Goal: Task Accomplishment & Management: Use online tool/utility

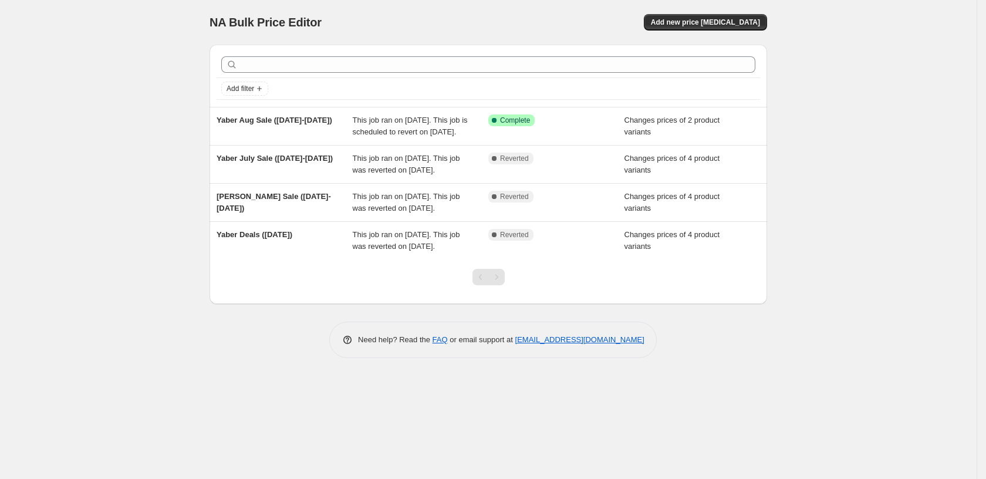
click at [577, 4] on div "NA Bulk Price Editor. This page is ready NA Bulk Price Editor Add new price [ME…" at bounding box center [487, 22] width 557 height 45
click at [729, 26] on span "Add new price [MEDICAL_DATA]" at bounding box center [705, 22] width 109 height 9
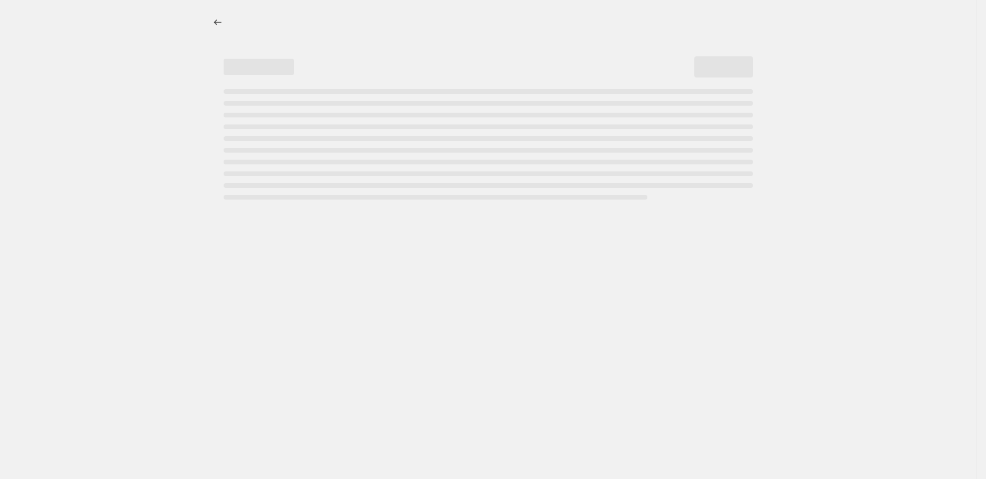
select select "percentage"
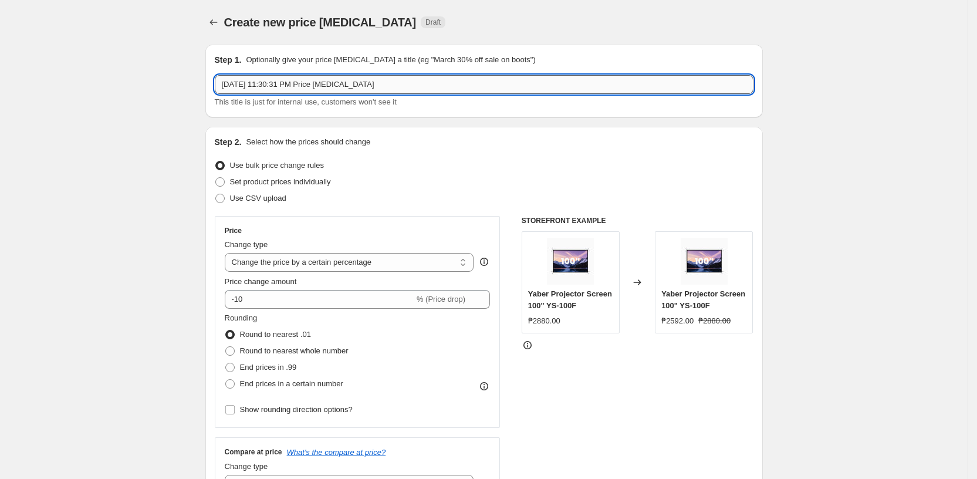
click at [319, 88] on input "[DATE] 11:30:31 PM Price [MEDICAL_DATA]" at bounding box center [484, 84] width 539 height 19
type input "Yaber Promo [DATE] -[DATE]"
click at [224, 181] on span at bounding box center [219, 181] width 9 height 9
click at [216, 178] on input "Set product prices individually" at bounding box center [215, 177] width 1 height 1
radio input "true"
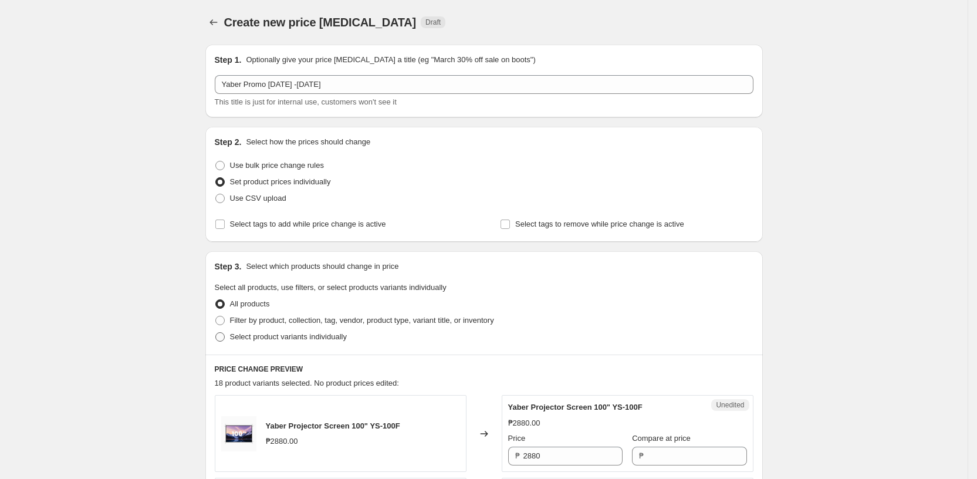
click at [223, 340] on span at bounding box center [219, 336] width 9 height 9
click at [216, 333] on input "Select product variants individually" at bounding box center [215, 332] width 1 height 1
radio input "true"
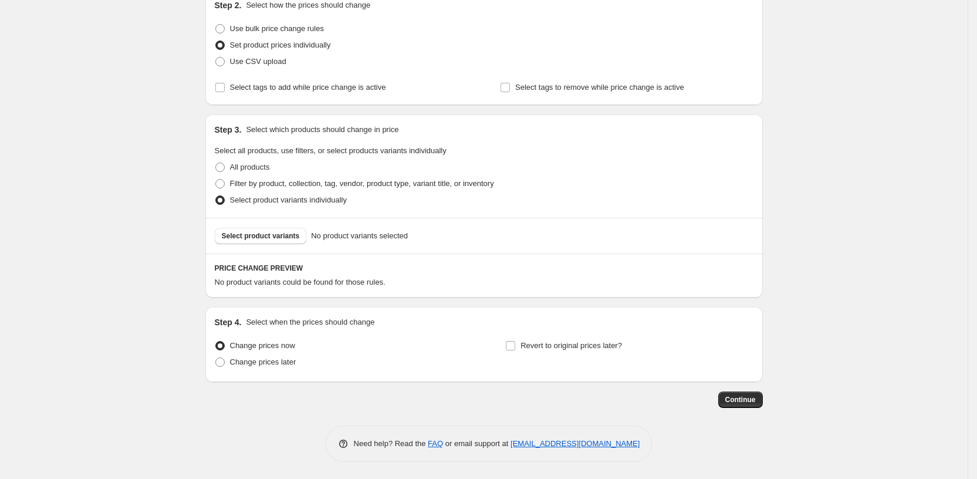
scroll to position [136, 0]
click at [251, 232] on span "Select product variants" at bounding box center [261, 236] width 78 height 9
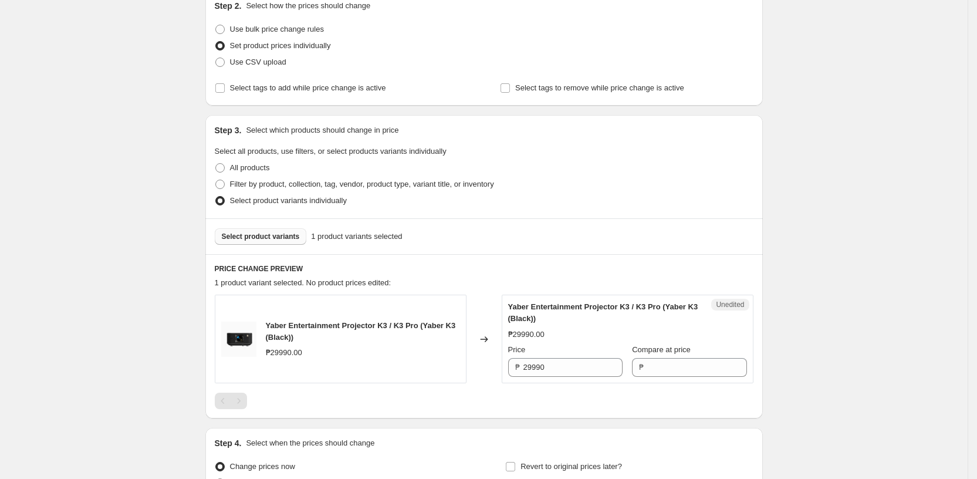
scroll to position [177, 0]
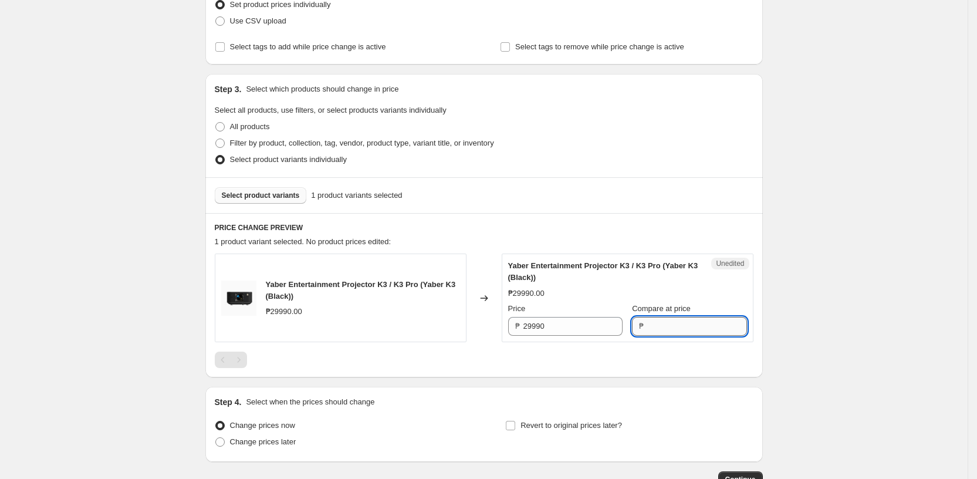
click at [653, 323] on input "Compare at price" at bounding box center [696, 326] width 99 height 19
paste input "28,490.00"
type input "28,490.00"
click at [667, 359] on div at bounding box center [484, 359] width 539 height 16
click at [663, 327] on input "Compare at price" at bounding box center [696, 326] width 99 height 19
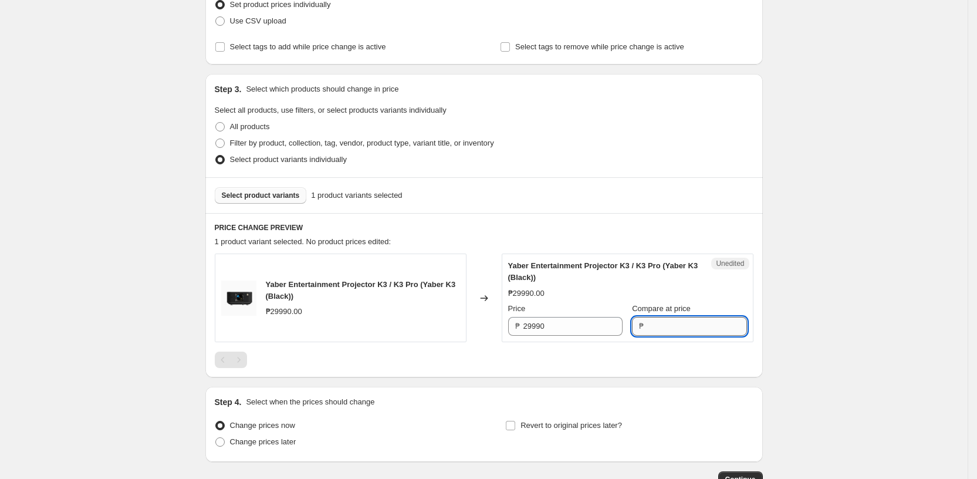
paste input "28,490.00"
click at [660, 327] on input "28,490.00" at bounding box center [696, 326] width 99 height 19
click at [691, 327] on input "28490.00" at bounding box center [696, 326] width 99 height 19
type input "28490"
click at [661, 352] on div at bounding box center [484, 359] width 539 height 16
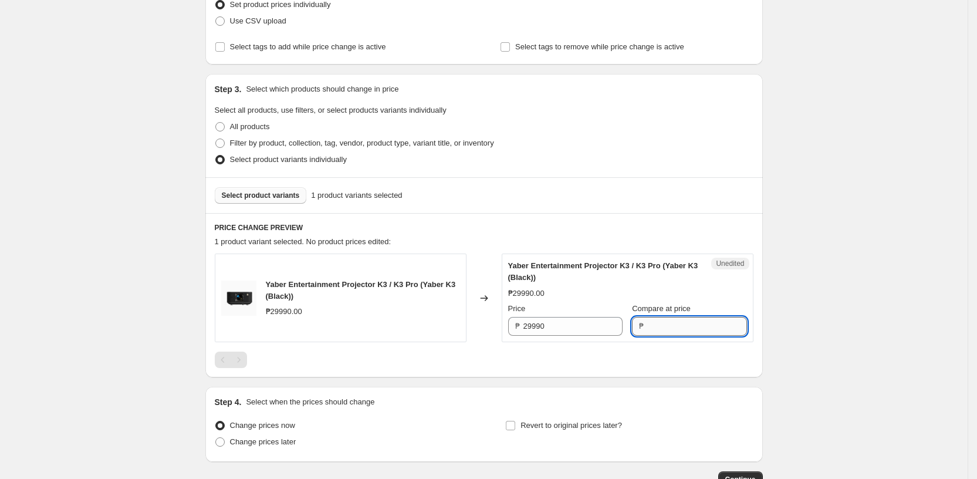
click at [668, 324] on input "Compare at price" at bounding box center [696, 326] width 99 height 19
type input "28490"
click at [640, 355] on div "Yaber Entertainment Projector K3 / K3 Pro (Yaber K3 (Black)) ₱29990.00 Changed …" at bounding box center [484, 310] width 539 height 114
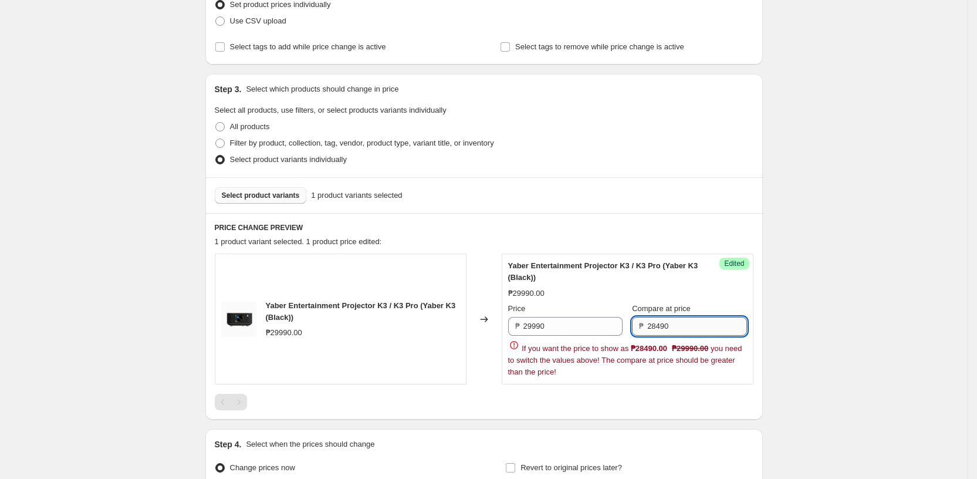
click at [685, 326] on input "28490" at bounding box center [696, 326] width 99 height 19
click at [585, 324] on input "29990" at bounding box center [572, 326] width 99 height 19
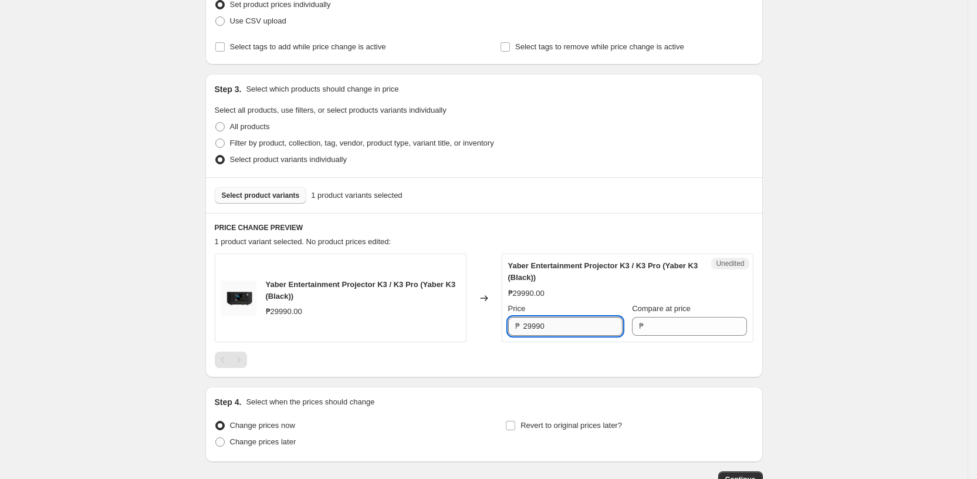
click at [585, 324] on input "29990" at bounding box center [572, 326] width 99 height 19
paste input "84"
type input "28490"
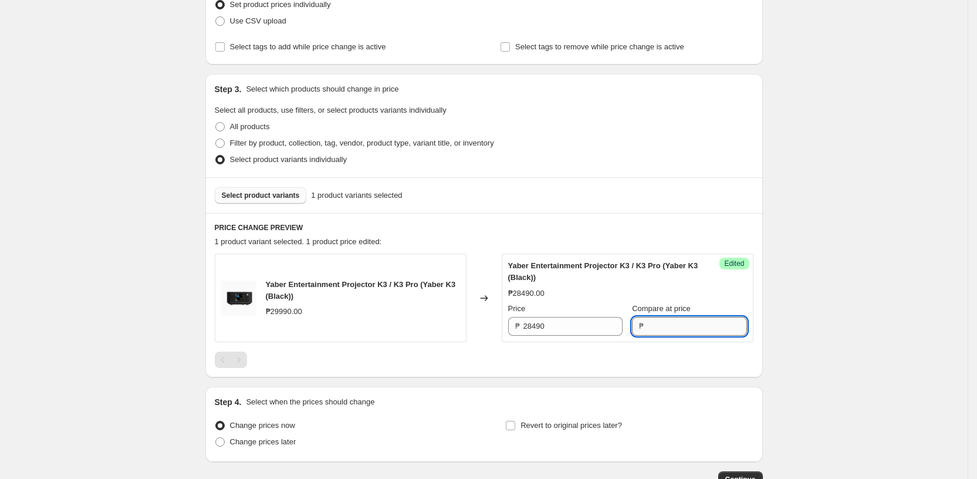
click at [662, 326] on input "Compare at price" at bounding box center [696, 326] width 99 height 19
type input "29990"
click at [613, 364] on div at bounding box center [484, 359] width 539 height 16
click at [285, 192] on span "Select product variants" at bounding box center [261, 195] width 78 height 9
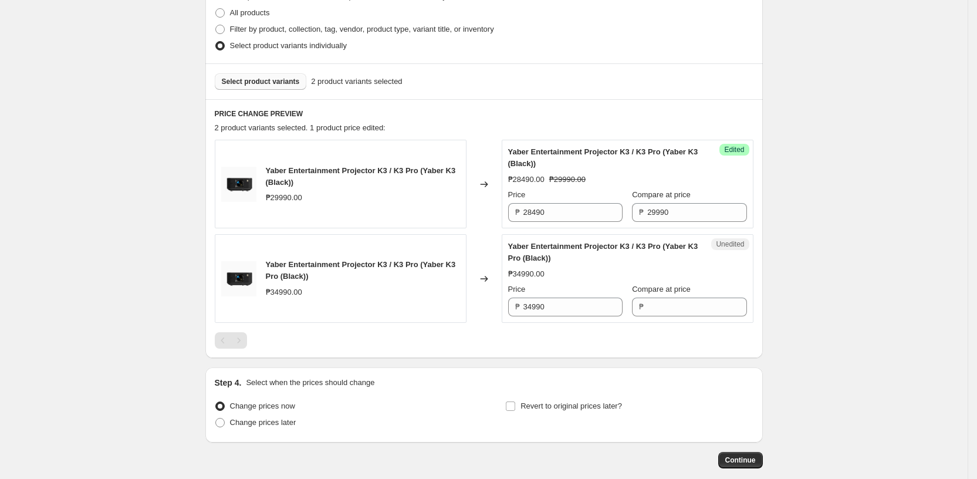
scroll to position [314, 0]
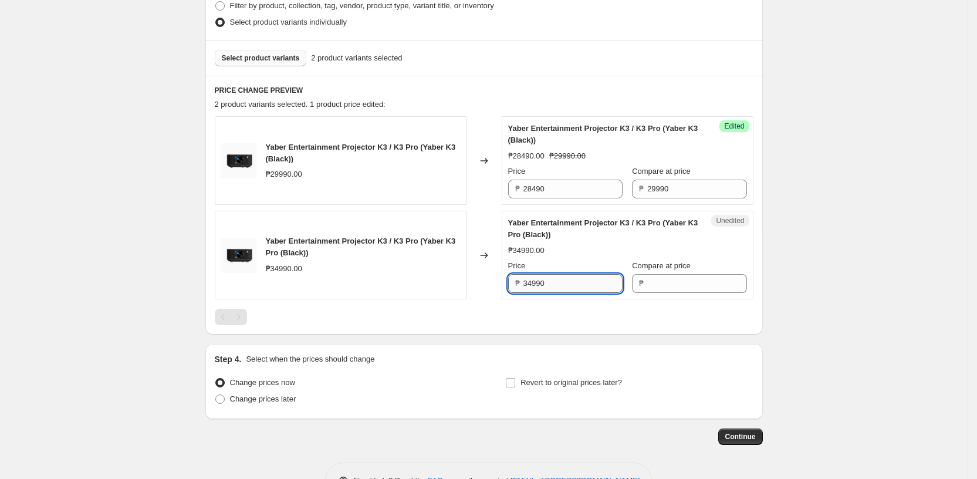
click at [574, 283] on input "34990" at bounding box center [572, 283] width 99 height 19
click at [660, 279] on input "Compare at price" at bounding box center [696, 283] width 99 height 19
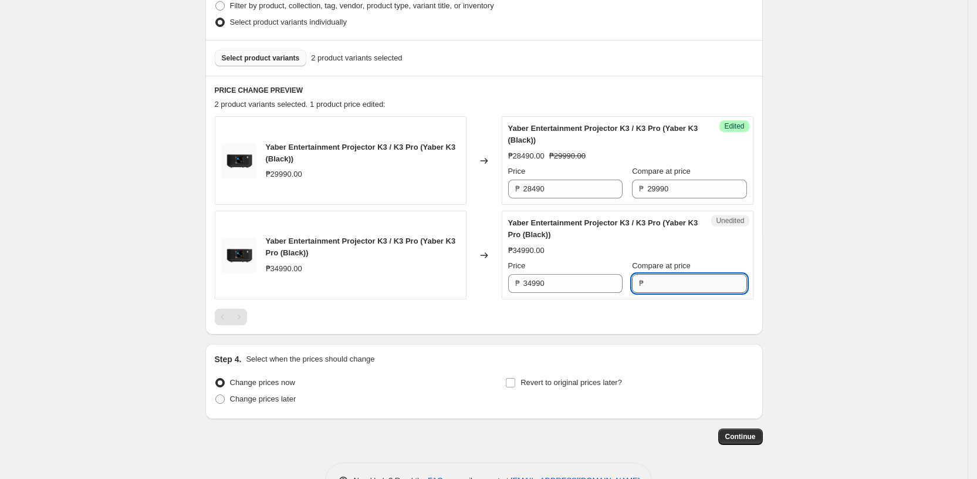
paste input "34990"
type input "34990"
click at [566, 276] on input "34990" at bounding box center [572, 283] width 99 height 19
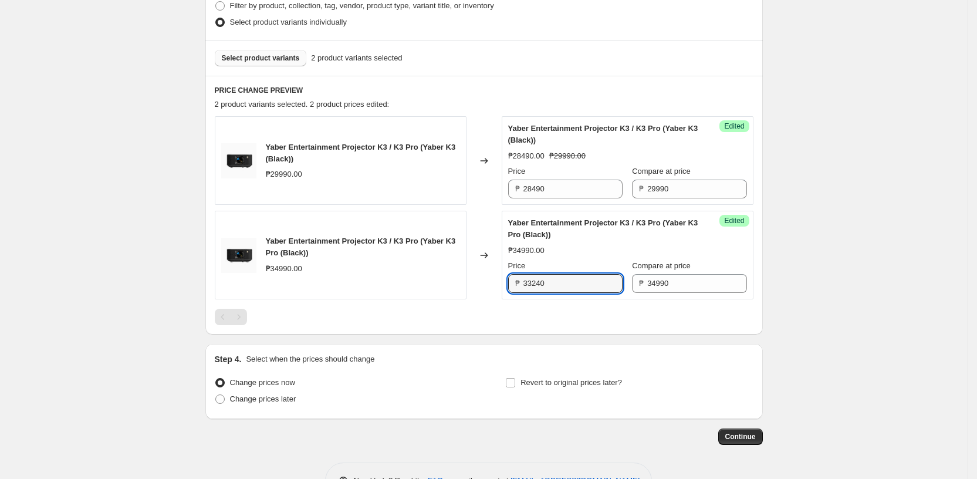
type input "33240"
click at [527, 314] on div at bounding box center [484, 317] width 539 height 16
click at [290, 62] on span "Select product variants" at bounding box center [261, 57] width 78 height 9
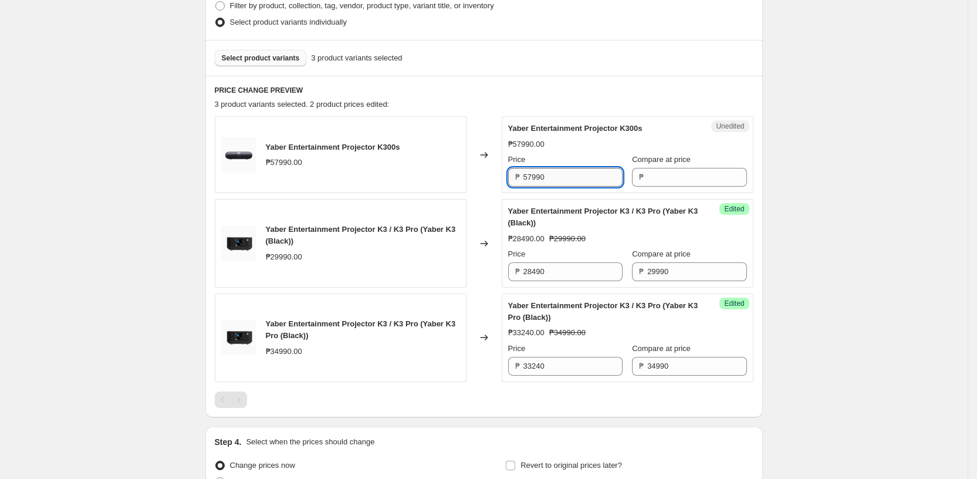
click at [593, 175] on input "57990" at bounding box center [572, 177] width 99 height 19
click at [662, 177] on input "Compare at price" at bounding box center [696, 177] width 99 height 19
paste input "57990"
type input "57990"
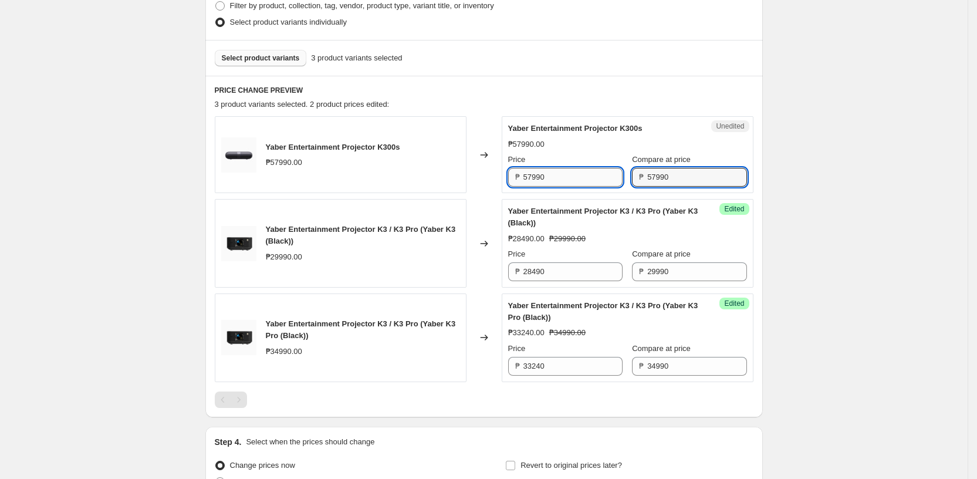
click at [561, 180] on input "57990" at bounding box center [572, 177] width 99 height 19
type input "55090"
click at [520, 397] on div at bounding box center [484, 399] width 539 height 16
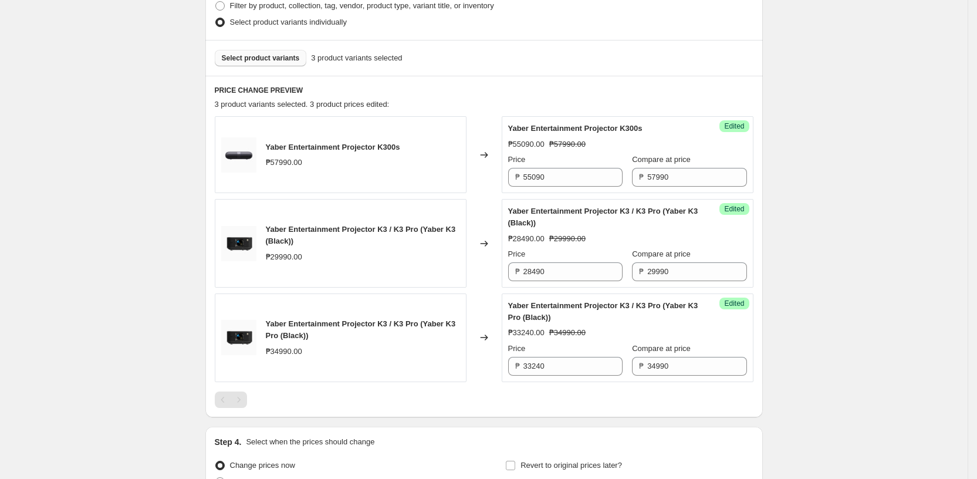
click at [568, 386] on div "Yaber Entertainment Projector K300s ₱57990.00 Changed to Success Edited Yaber E…" at bounding box center [484, 261] width 539 height 291
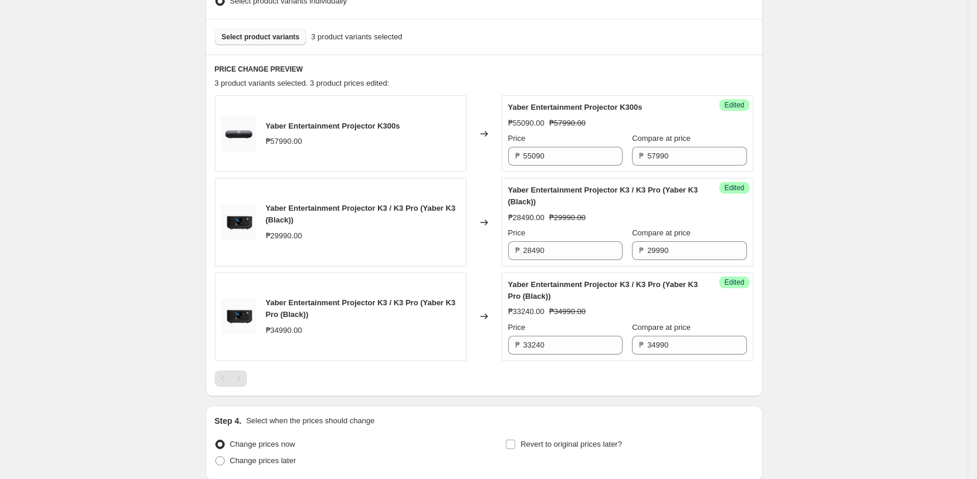
scroll to position [331, 0]
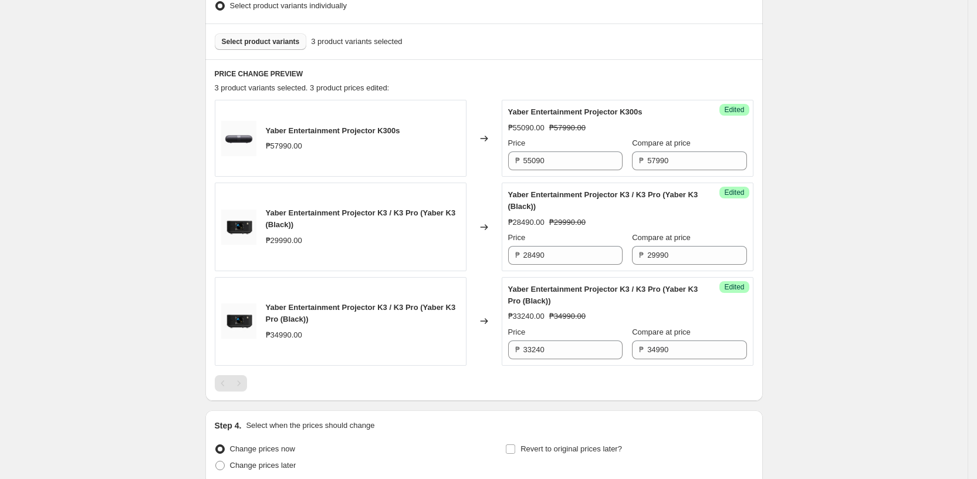
click at [273, 43] on span "Select product variants" at bounding box center [261, 41] width 78 height 9
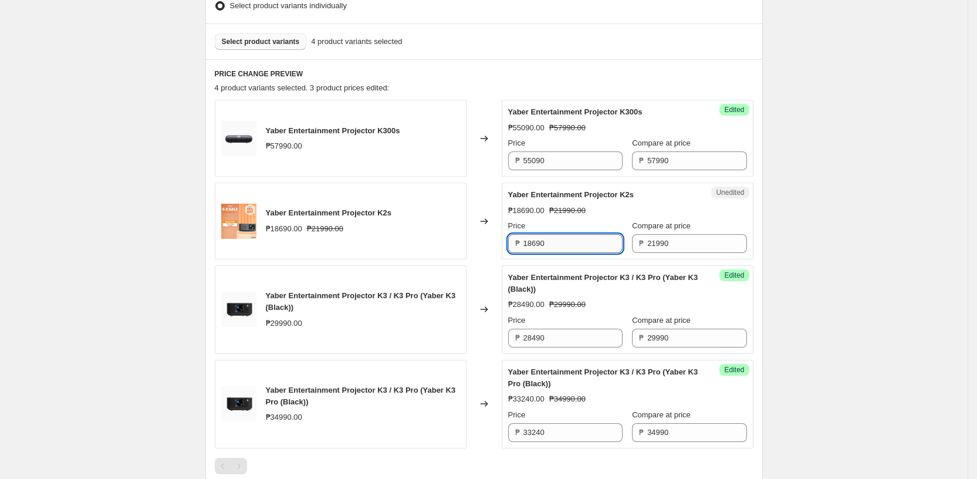
click at [557, 244] on input "18690" at bounding box center [572, 243] width 99 height 19
type input "19790"
click at [500, 252] on div "Changed to" at bounding box center [483, 220] width 35 height 77
click at [286, 43] on span "Select product variants" at bounding box center [261, 41] width 78 height 9
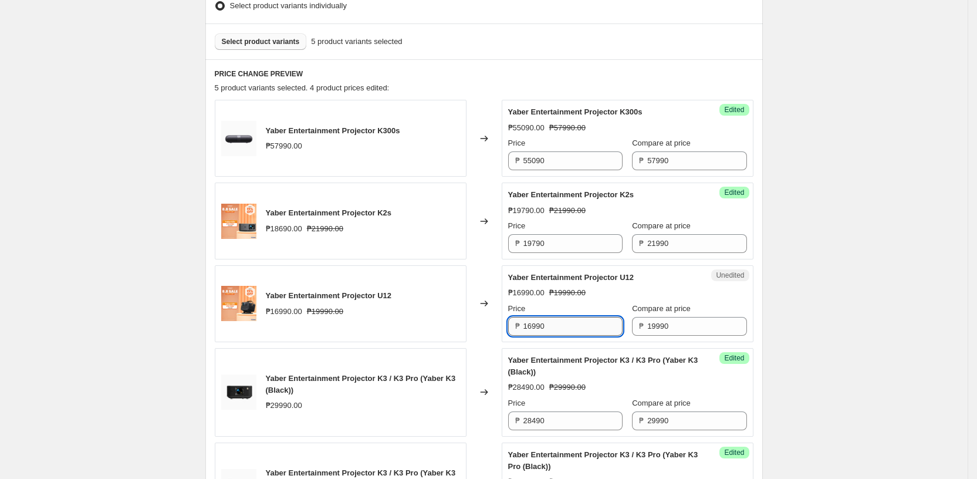
click at [567, 326] on input "16990" at bounding box center [572, 326] width 99 height 19
type input "17990"
click at [488, 73] on h6 "PRICE CHANGE PREVIEW" at bounding box center [484, 73] width 539 height 9
click at [281, 39] on span "Select product variants" at bounding box center [261, 41] width 78 height 9
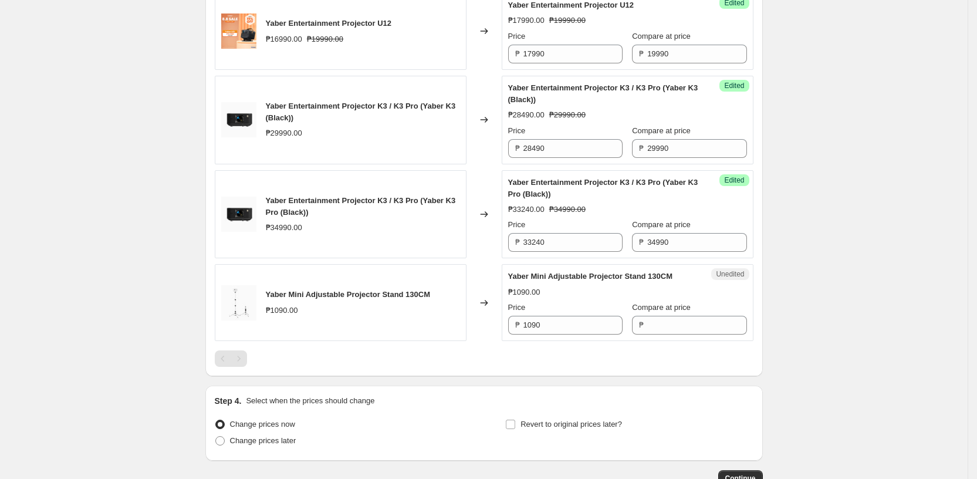
scroll to position [618, 0]
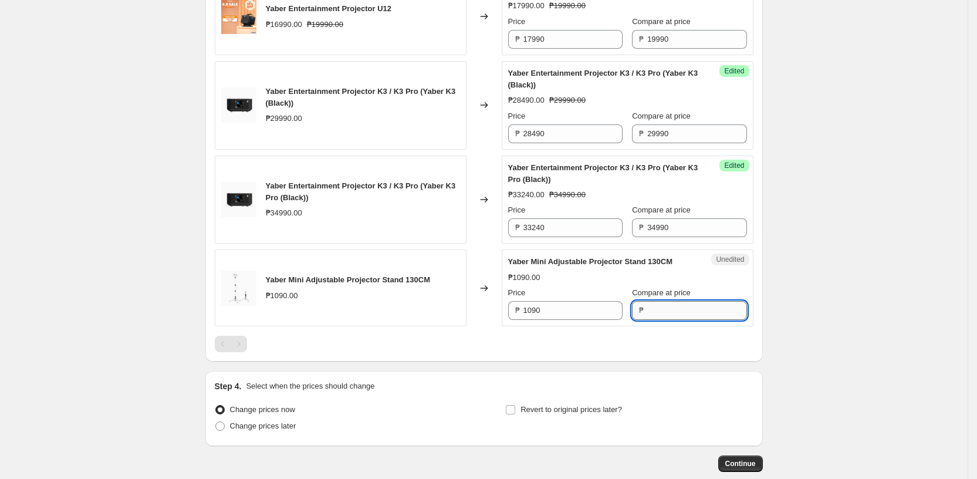
click at [664, 313] on input "Compare at price" at bounding box center [696, 310] width 99 height 19
type input "990"
click at [557, 320] on div "Price ₱ 1090 Compare at price ₱ 990" at bounding box center [627, 303] width 239 height 33
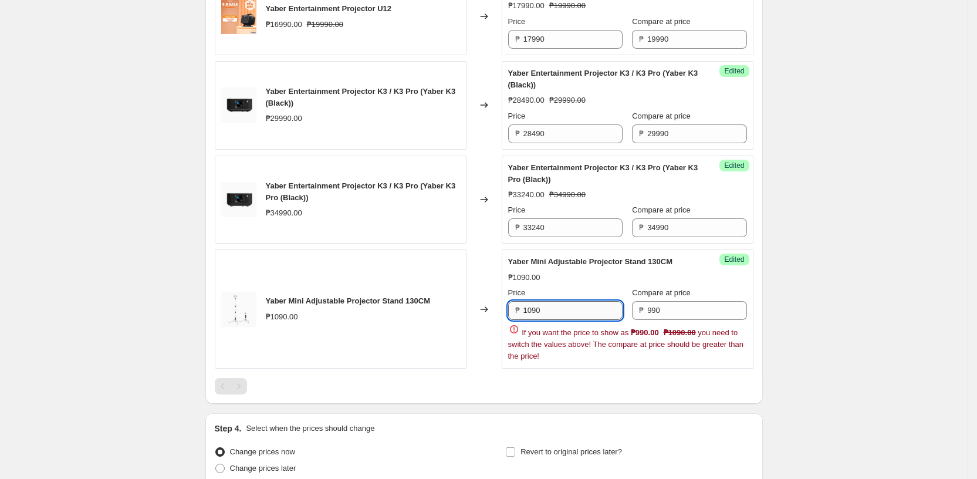
click at [557, 323] on div "If you want the price to show as ₱990.00 ₱1090.00 you need to switch the values…" at bounding box center [627, 342] width 239 height 39
click at [555, 305] on input "1090" at bounding box center [572, 310] width 99 height 19
type input "890"
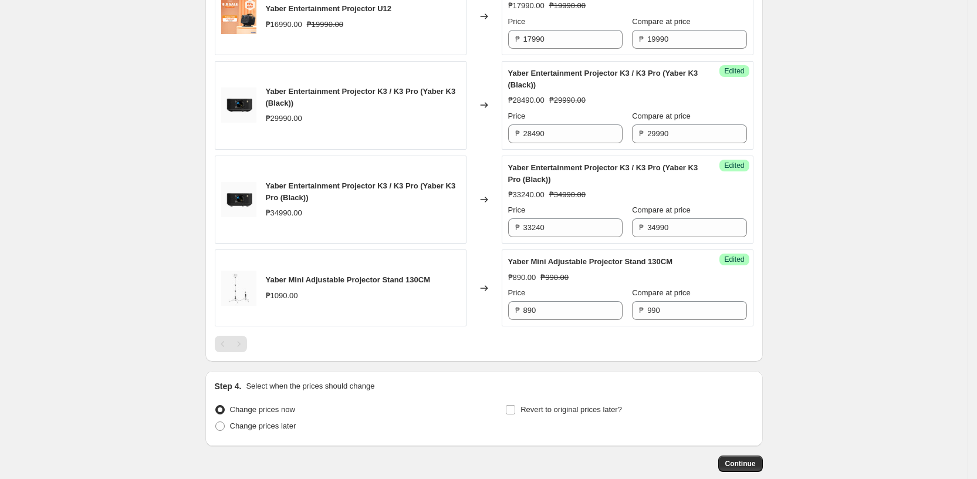
click at [458, 347] on div at bounding box center [484, 344] width 539 height 16
click at [224, 431] on span at bounding box center [219, 425] width 9 height 9
click at [216, 422] on input "Change prices later" at bounding box center [215, 421] width 1 height 1
radio input "true"
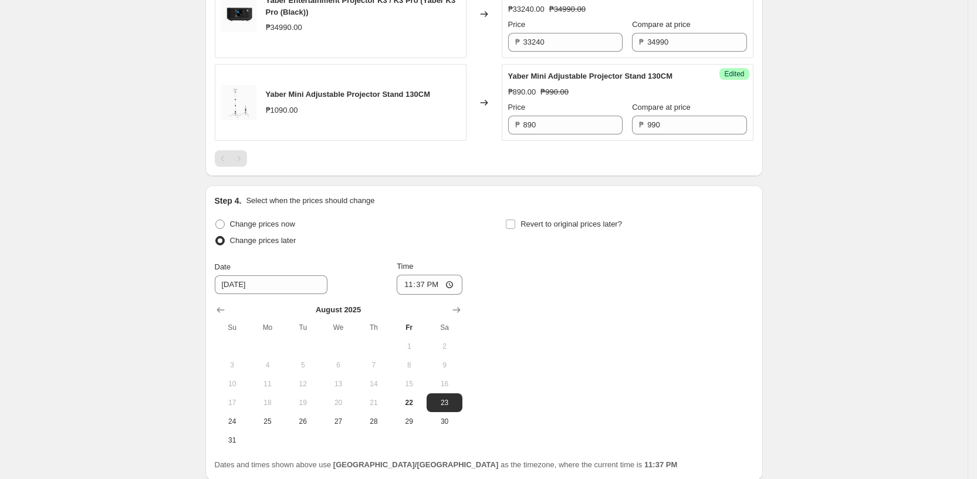
scroll to position [807, 0]
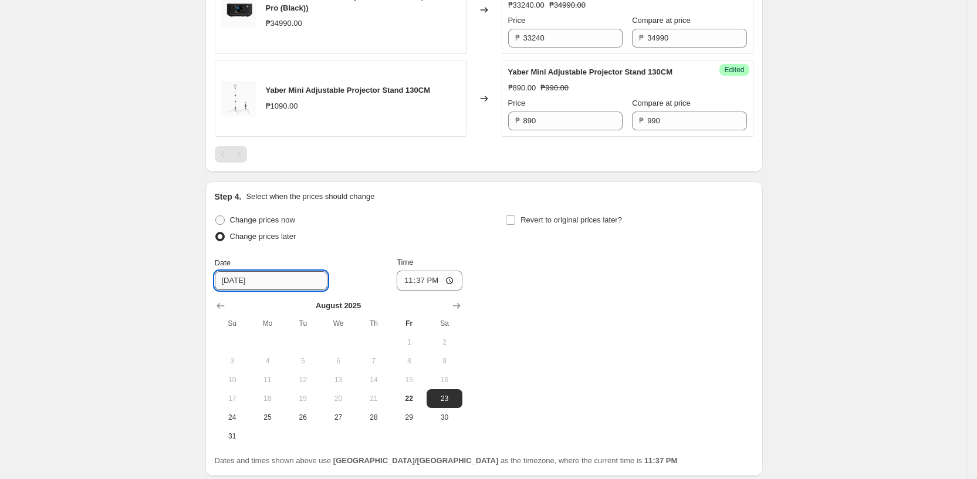
click at [245, 290] on input "[DATE]" at bounding box center [271, 280] width 113 height 19
click at [266, 289] on input "[DATE]" at bounding box center [271, 280] width 113 height 19
click at [462, 312] on icon "Show next month, September 2025" at bounding box center [457, 306] width 12 height 12
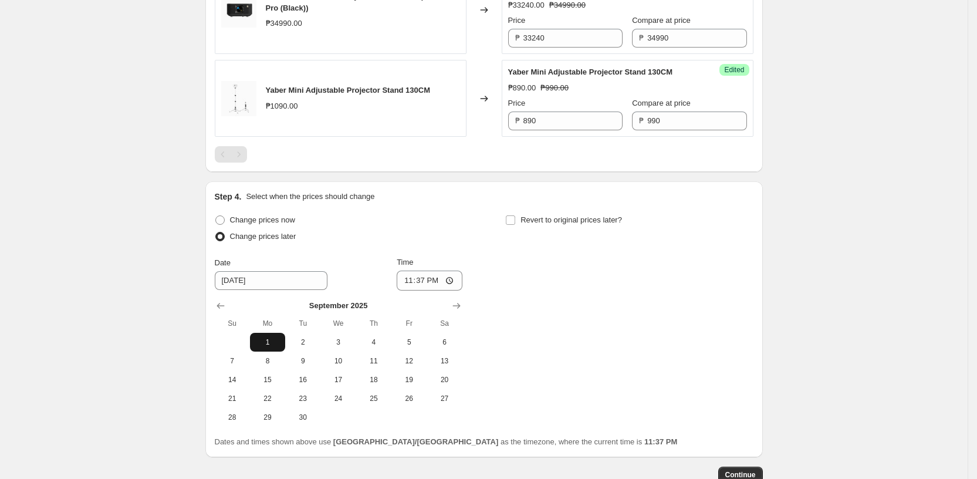
click at [278, 347] on span "1" at bounding box center [268, 341] width 26 height 9
type input "[DATE]"
click at [414, 290] on input "23:37" at bounding box center [430, 280] width 66 height 20
click at [455, 287] on input "23:37" at bounding box center [430, 280] width 66 height 20
type input "00:00"
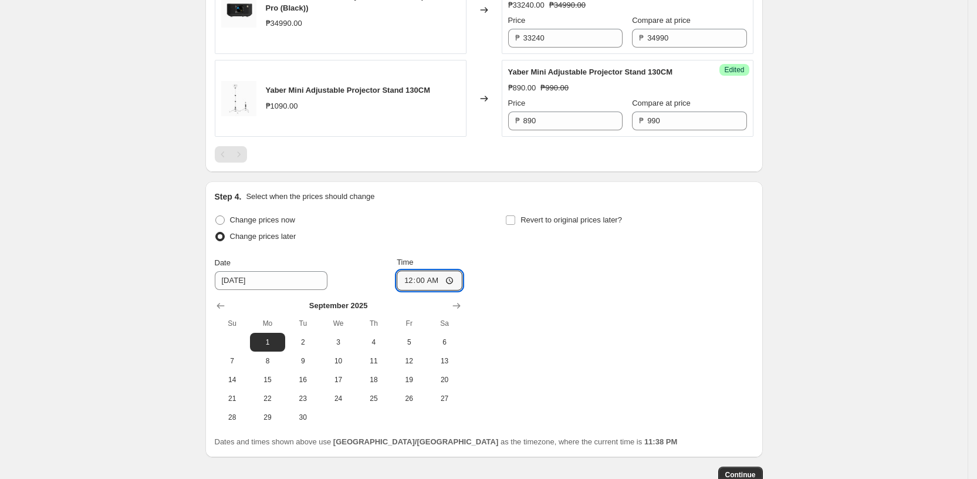
click at [347, 286] on div "Date [DATE] Time 00:00" at bounding box center [339, 273] width 248 height 34
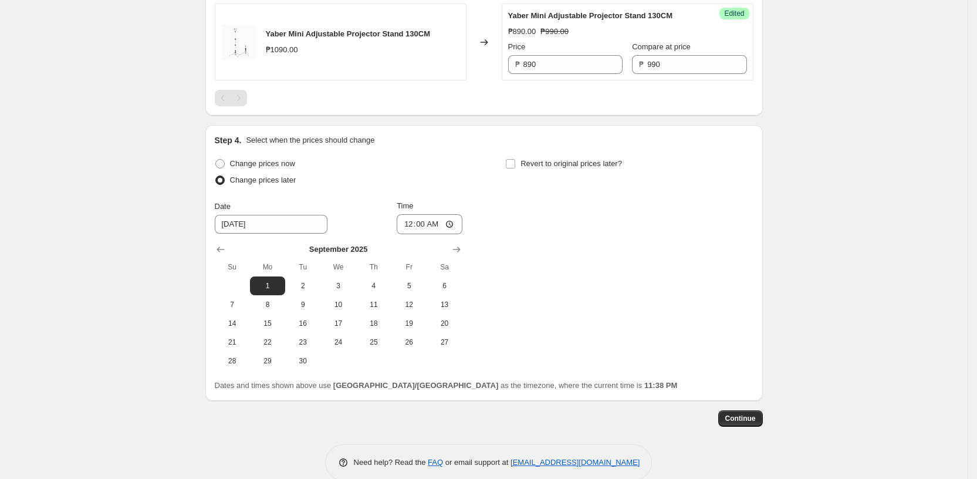
scroll to position [892, 0]
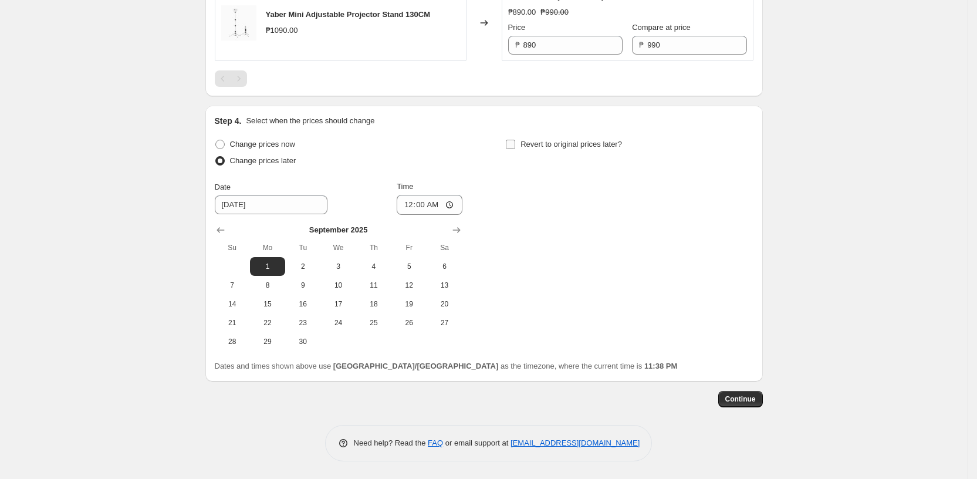
click at [515, 147] on input "Revert to original prices later?" at bounding box center [510, 144] width 9 height 9
checkbox input "true"
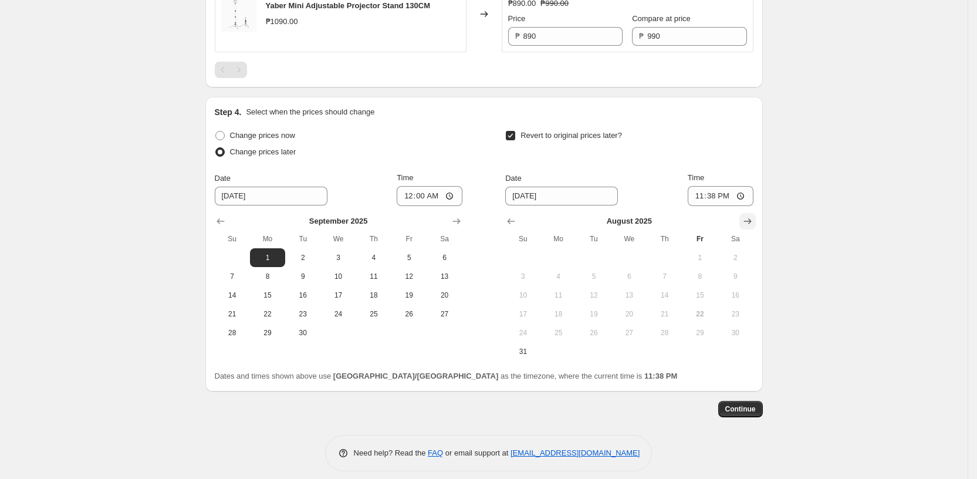
click at [751, 224] on icon "Show next month, September 2025" at bounding box center [747, 221] width 8 height 6
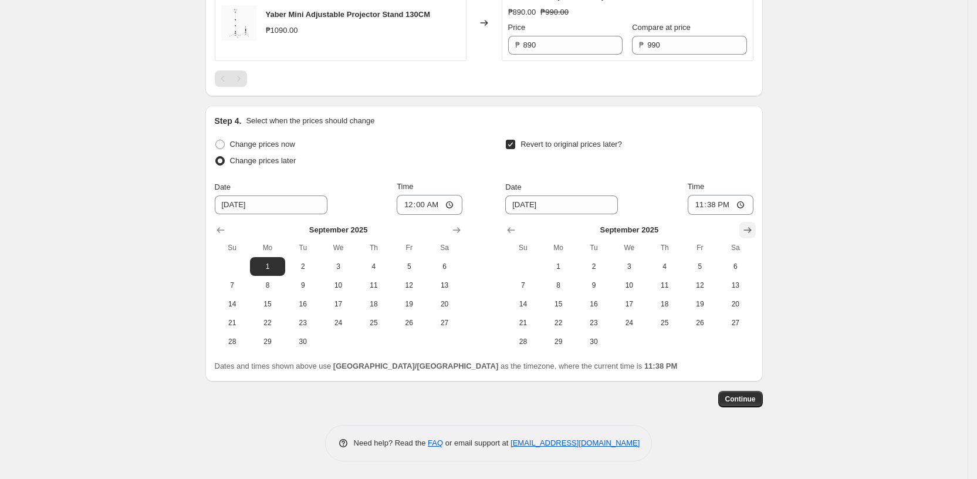
click at [751, 228] on icon "Show next month, October 2025" at bounding box center [747, 230] width 8 height 6
click at [640, 261] on button "1" at bounding box center [628, 266] width 35 height 19
type input "[DATE]"
click at [517, 231] on icon "Show previous month, September 2025" at bounding box center [511, 230] width 12 height 12
click at [748, 228] on icon "Show next month, October 2025" at bounding box center [748, 230] width 12 height 12
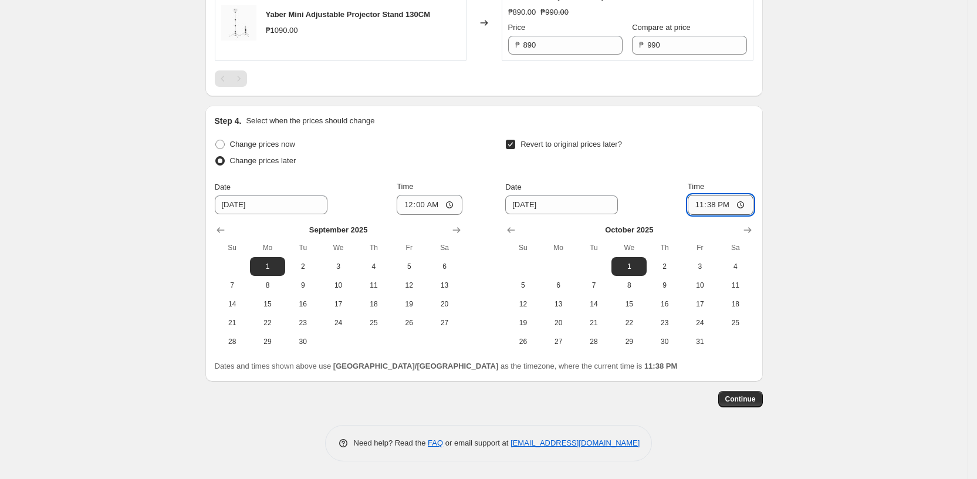
click at [746, 204] on input "23:38" at bounding box center [721, 205] width 66 height 20
type input "00:00"
click at [708, 152] on div "Revert to original prices later?" at bounding box center [629, 153] width 248 height 35
click at [730, 396] on span "Continue" at bounding box center [740, 398] width 31 height 9
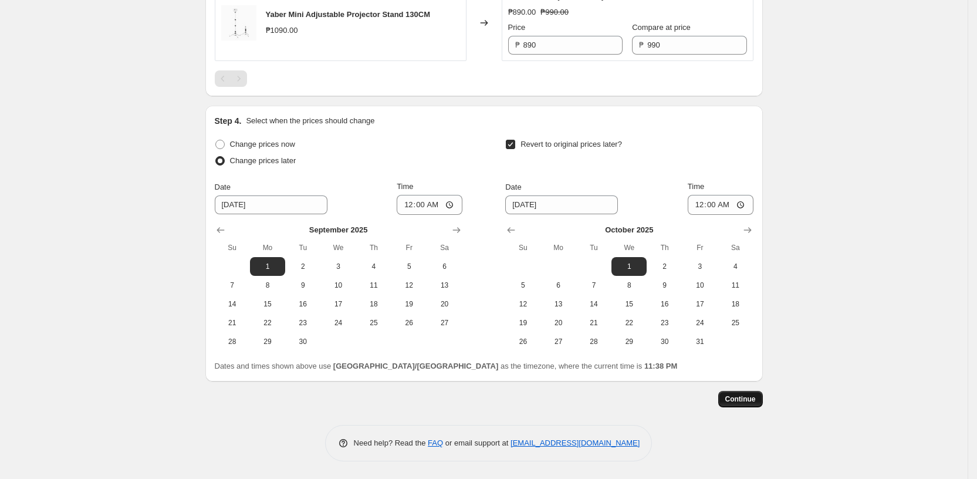
scroll to position [0, 0]
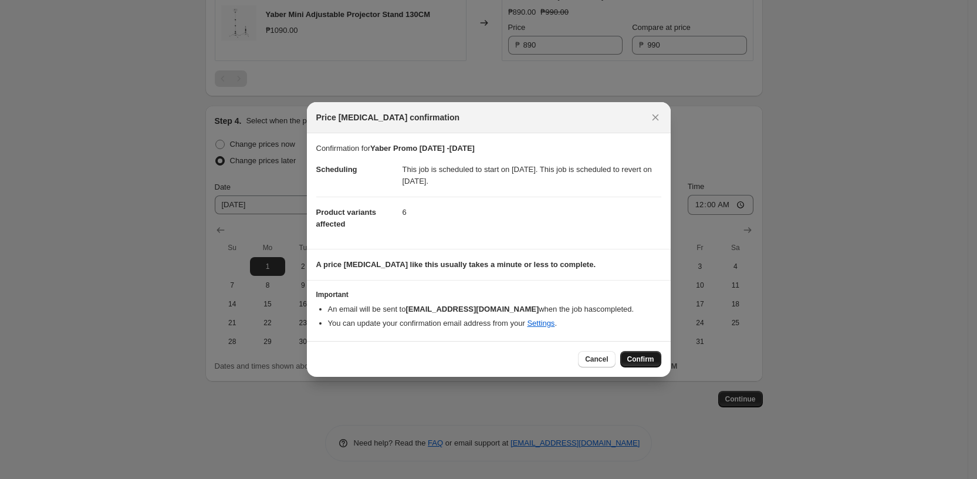
click at [640, 357] on span "Confirm" at bounding box center [640, 358] width 27 height 9
